Goal: Task Accomplishment & Management: Complete application form

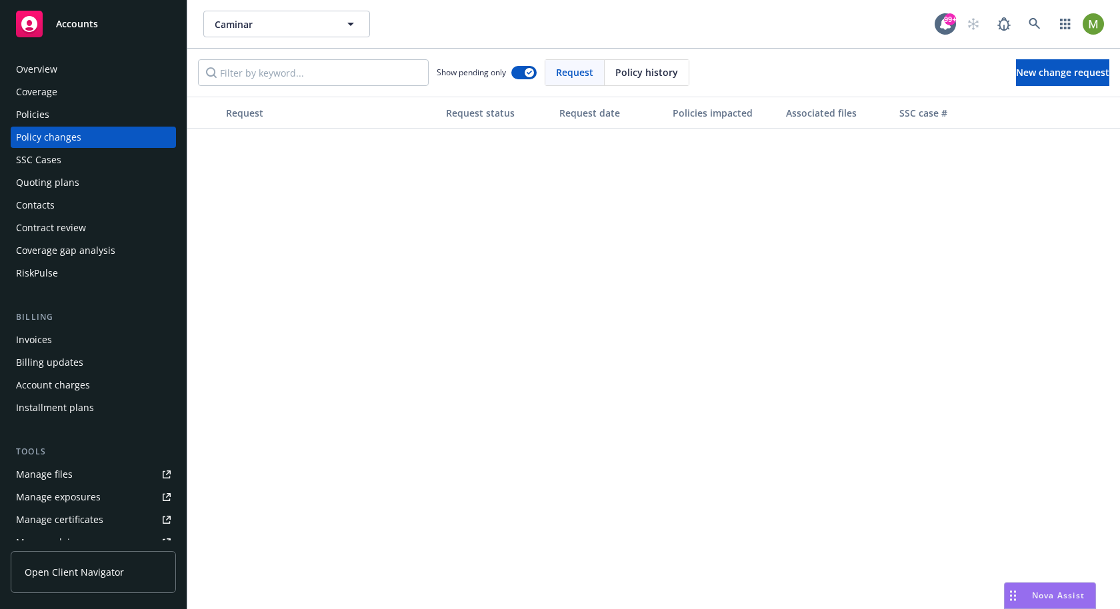
scroll to position [876, 0]
